Goal: Find specific page/section: Find specific page/section

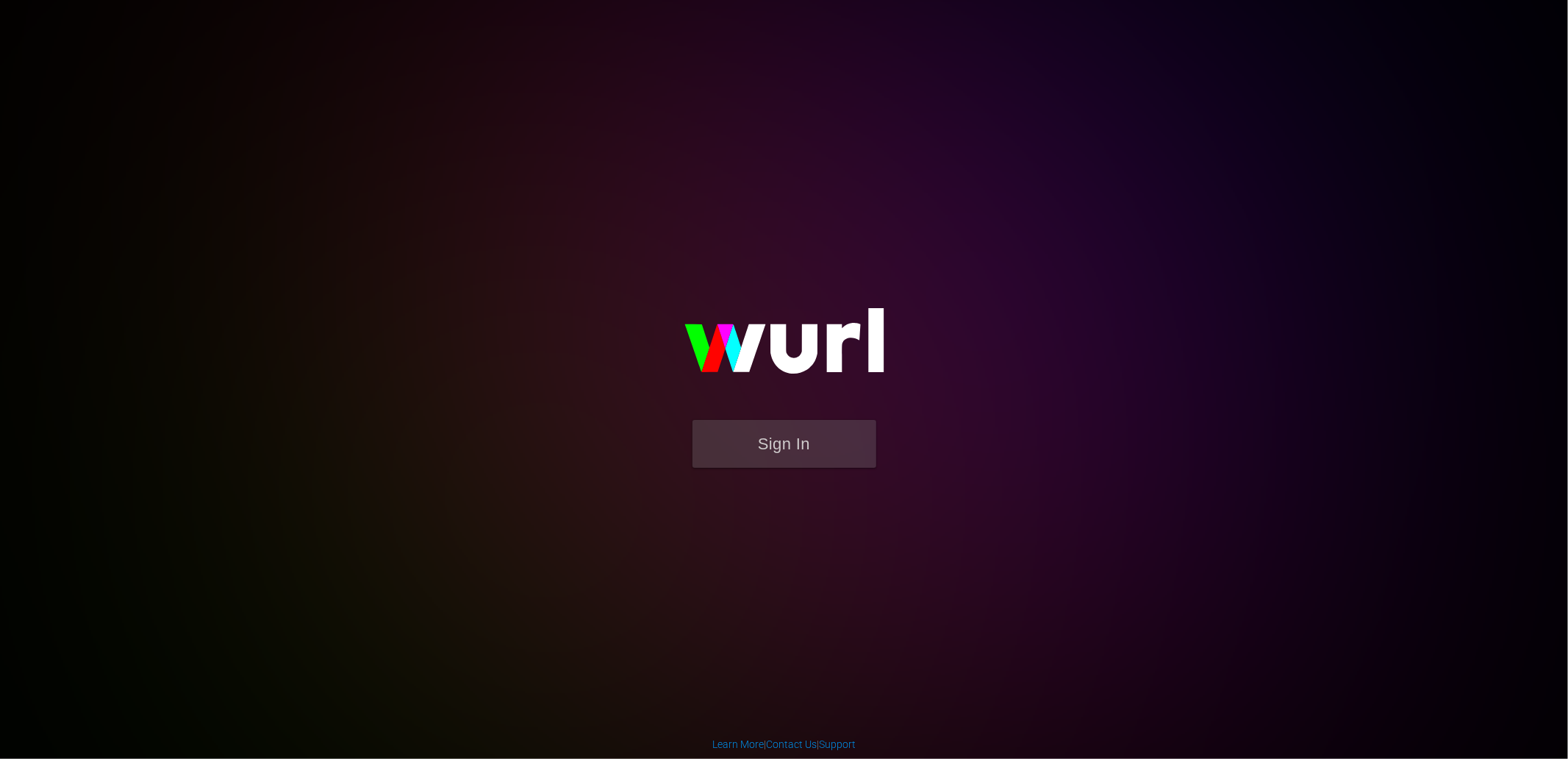
click at [614, 320] on div "Sign In" at bounding box center [784, 379] width 341 height 238
click at [765, 443] on button "Sign In" at bounding box center [784, 443] width 184 height 48
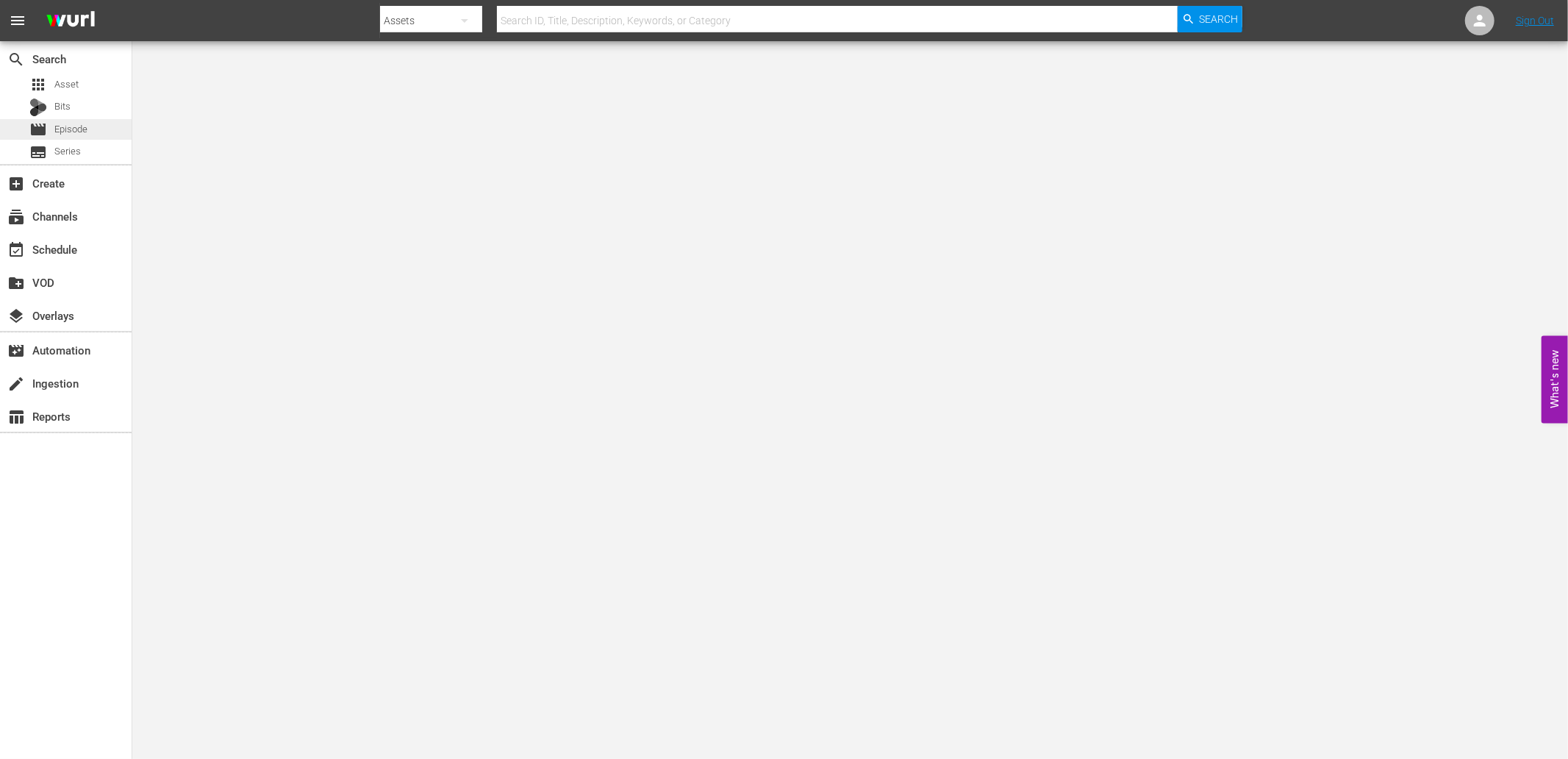
click at [50, 131] on div "movie Episode" at bounding box center [59, 129] width 59 height 21
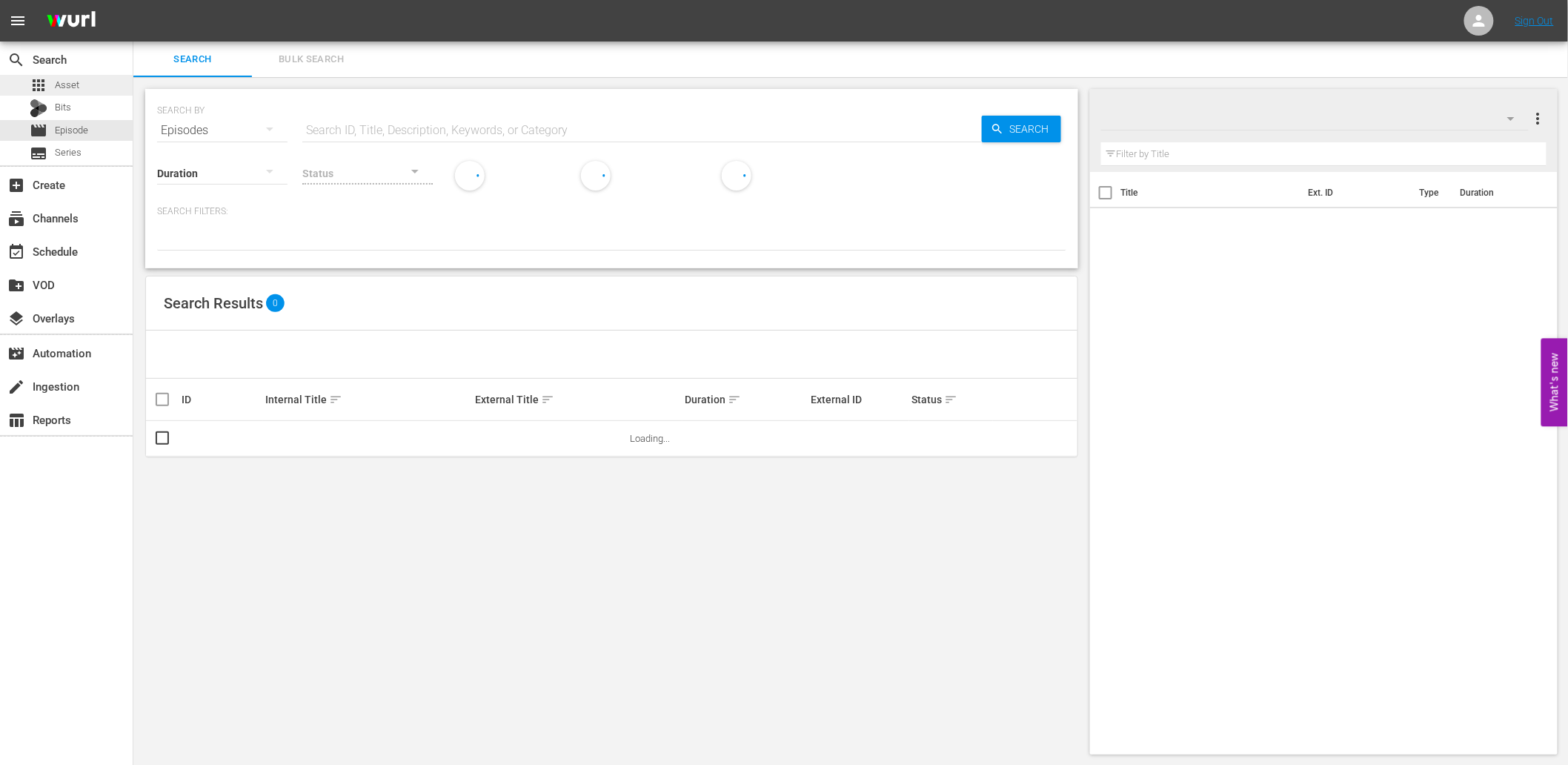
click at [82, 87] on div "apps Asset" at bounding box center [66, 84] width 132 height 21
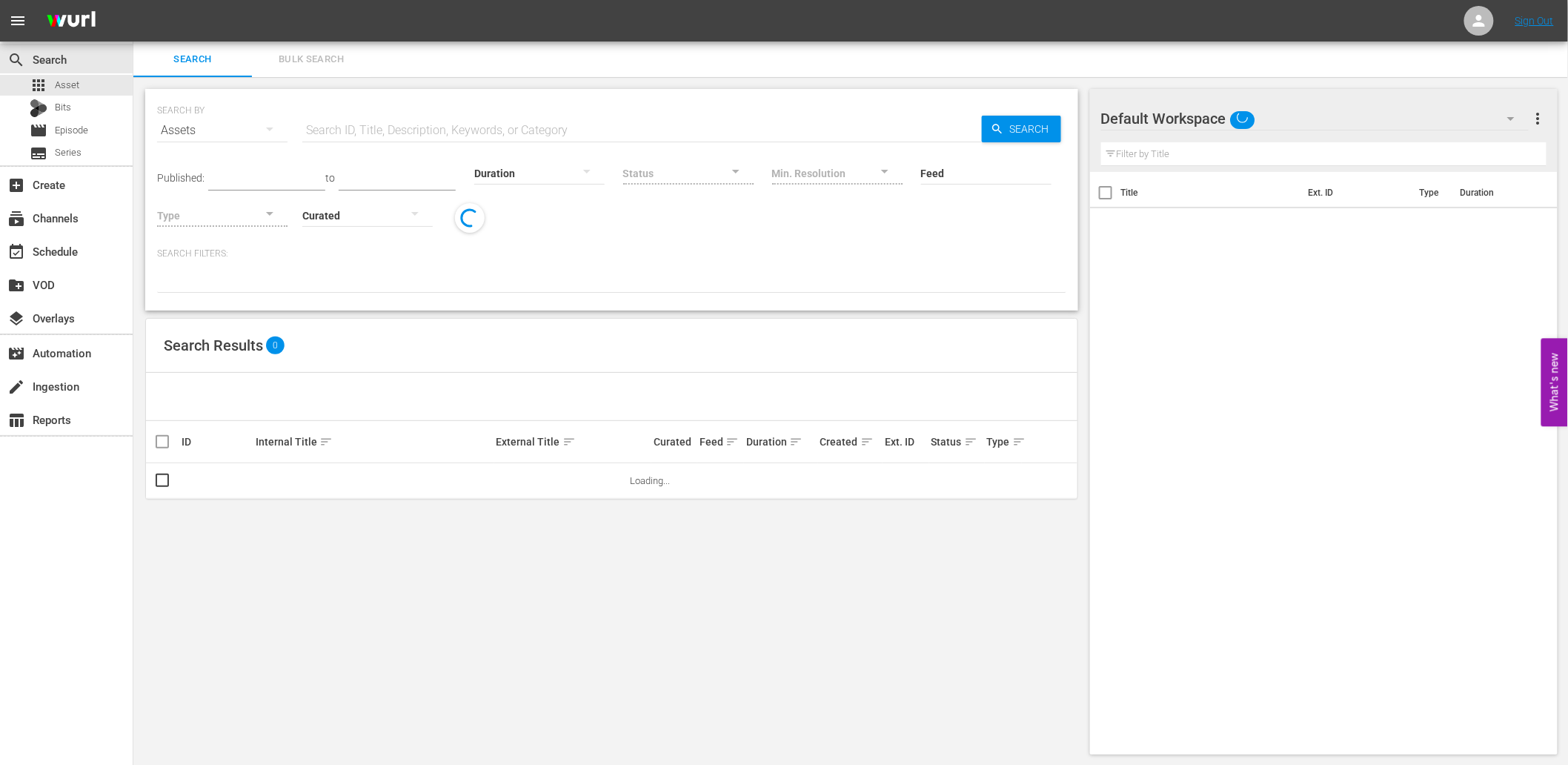
click at [335, 129] on input "text" at bounding box center [642, 130] width 680 height 35
paste input "X9H5Z8"
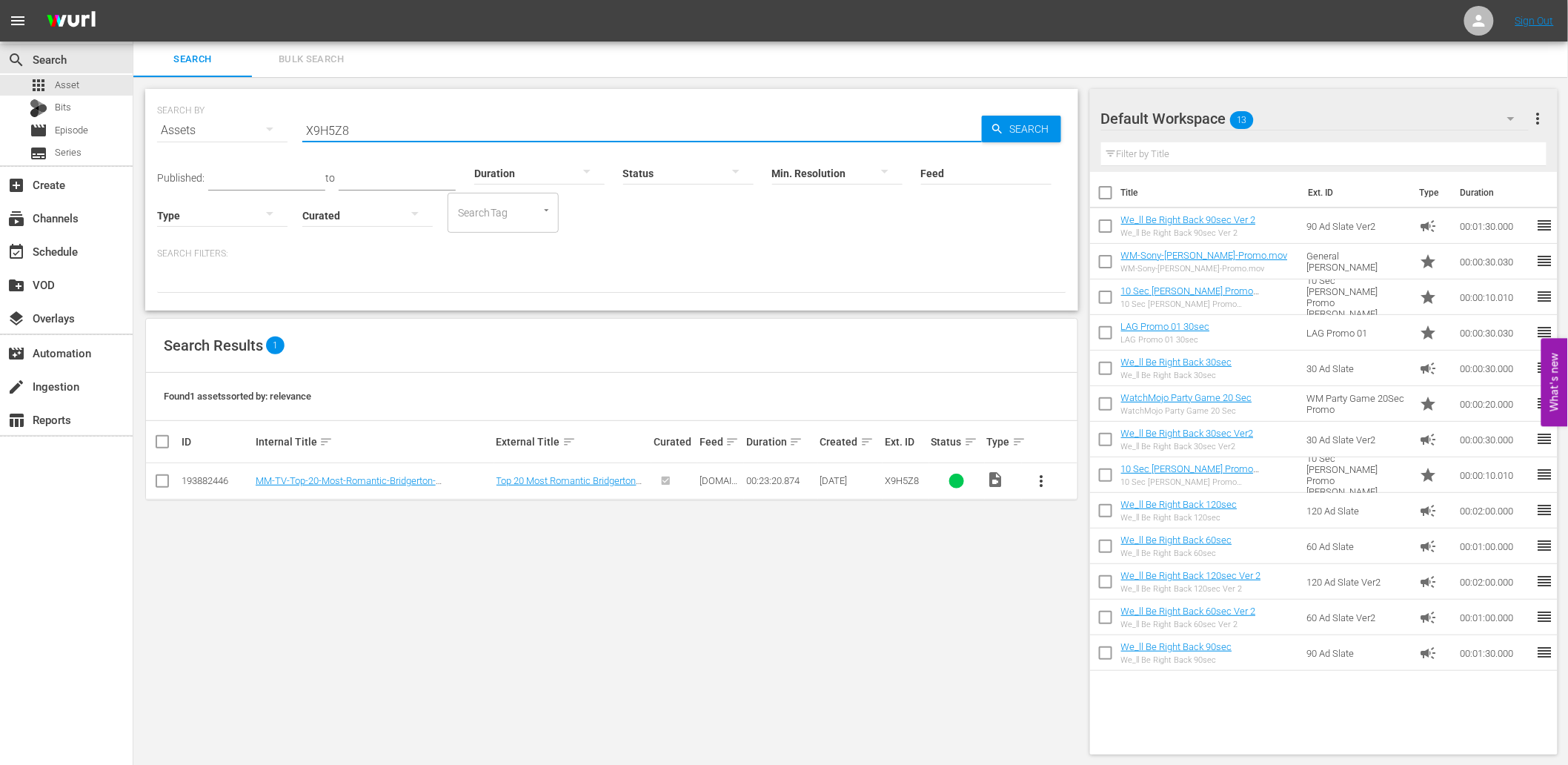
drag, startPoint x: 382, startPoint y: 131, endPoint x: 230, endPoint y: 131, distance: 152.0
click at [230, 129] on div "SEARCH BY Search By Assets Search ID, Title, Description, Keywords, or Category…" at bounding box center [612, 122] width 909 height 54
paste input "K1J2L9"
type input "K1J2L9"
click at [424, 623] on div "SEARCH BY Search By Assets Search ID, Title, Description, Keywords, or Category…" at bounding box center [612, 422] width 957 height 690
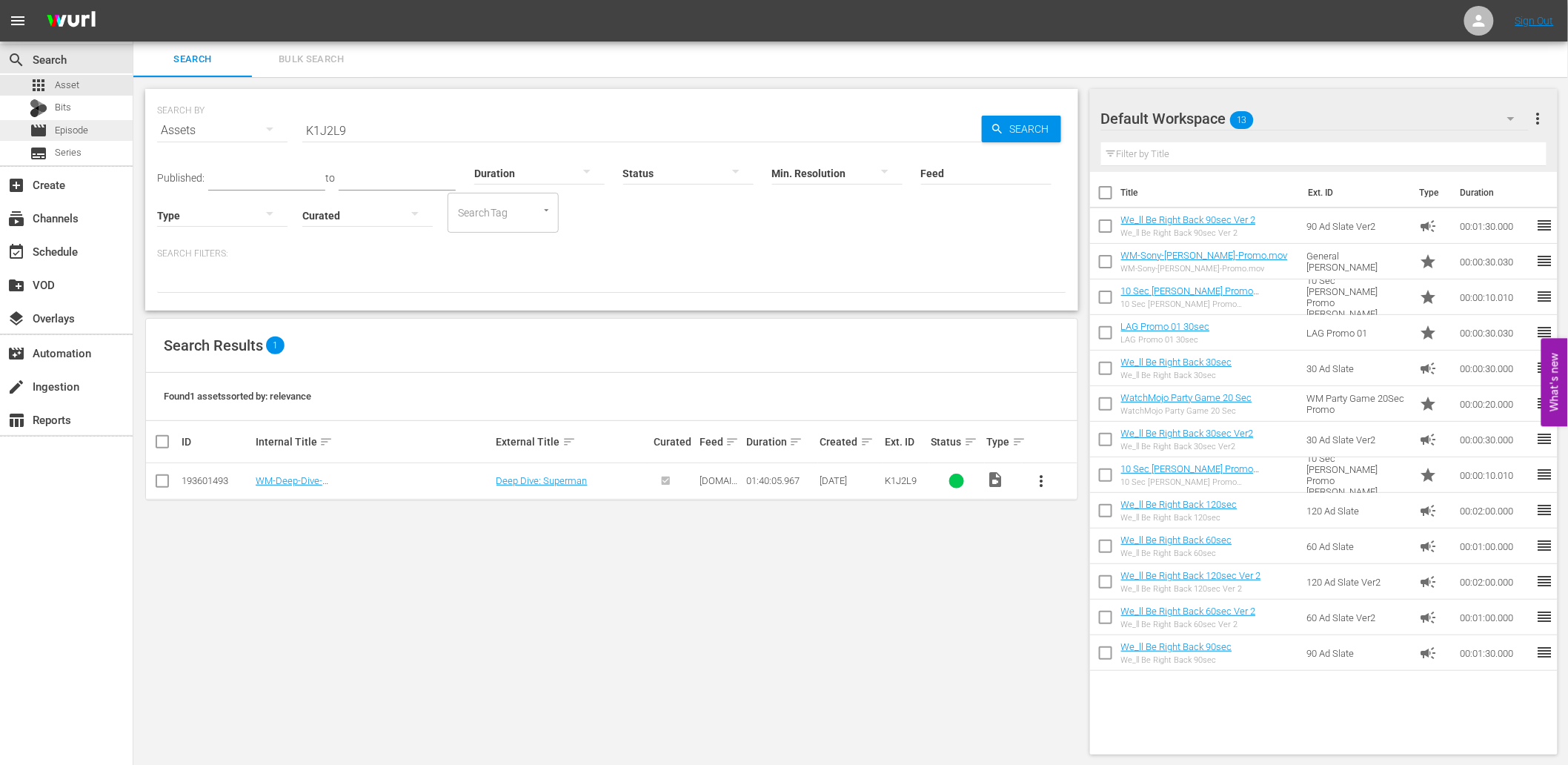
click at [77, 127] on span "Episode" at bounding box center [71, 131] width 34 height 15
